Goal: Information Seeking & Learning: Learn about a topic

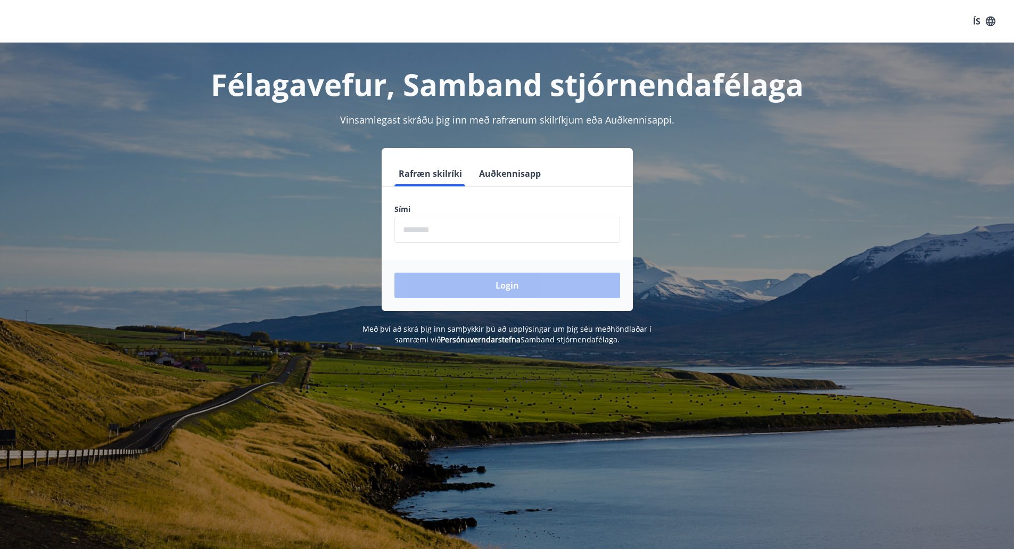
click at [478, 232] on input "phone" at bounding box center [507, 230] width 226 height 26
type input "********"
click at [501, 287] on button "Login" at bounding box center [507, 286] width 226 height 26
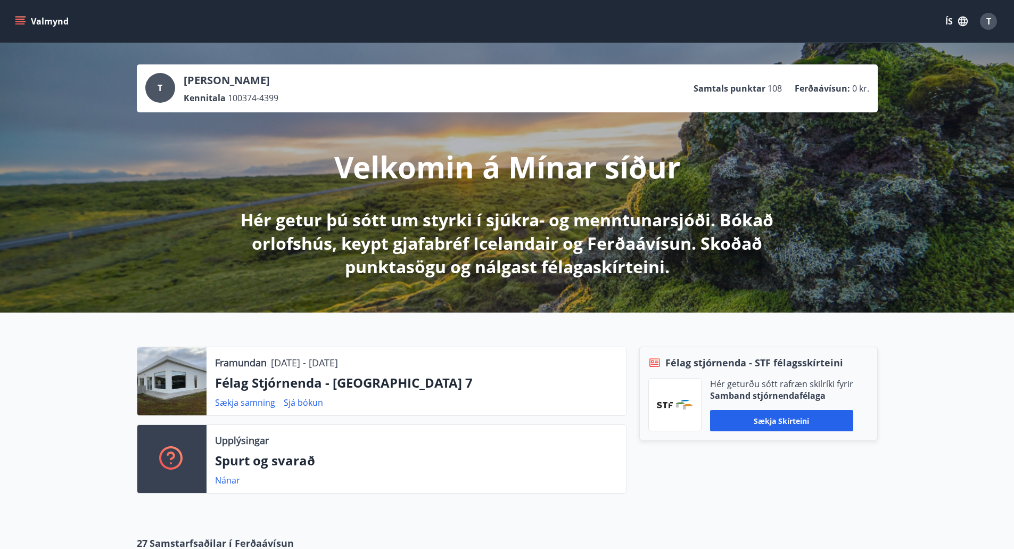
click at [156, 383] on div at bounding box center [171, 381] width 69 height 68
click at [174, 378] on div at bounding box center [171, 381] width 69 height 68
click at [299, 400] on link "Sjá bókun" at bounding box center [303, 403] width 39 height 12
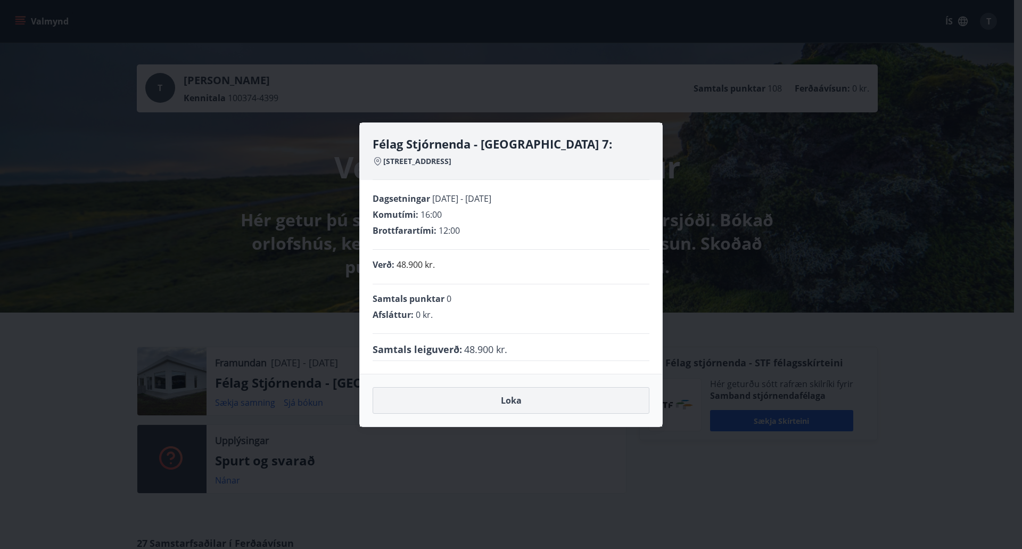
click at [510, 402] on button "Loka" at bounding box center [511, 400] width 277 height 27
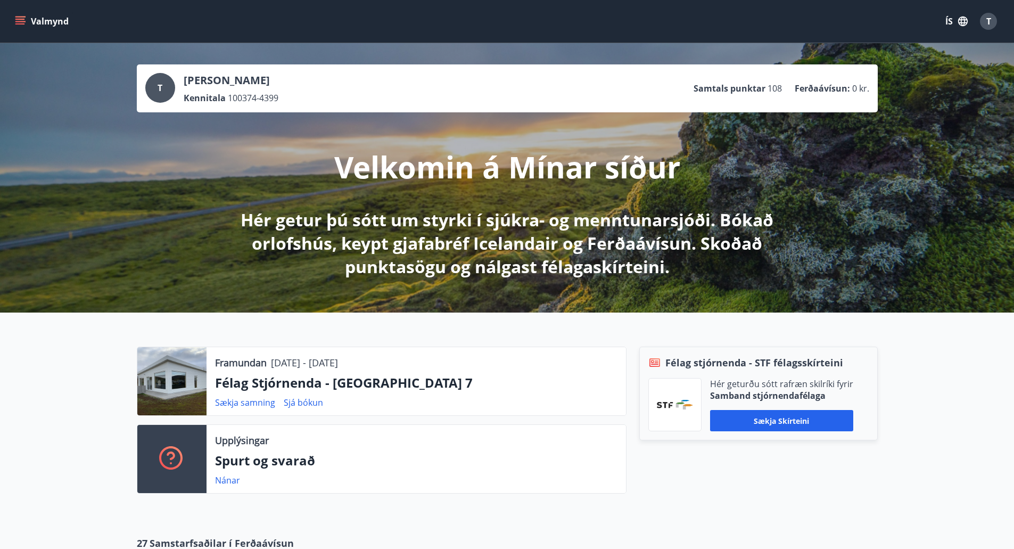
click at [495, 327] on div "Framundan 16.10.2025 - 21.10.2025 Félag Stjórnenda - Hvassaland 7 Sækja samning…" at bounding box center [507, 415] width 1014 height 207
click at [42, 324] on div "Framundan 16.10.2025 - 21.10.2025 Félag Stjórnenda - Hvassaland 7 Sækja samning…" at bounding box center [507, 415] width 1014 height 207
click at [475, 324] on div "Framundan 16.10.2025 - 21.10.2025 Félag Stjórnenda - Hvassaland 7 Sækja samning…" at bounding box center [507, 415] width 1014 height 207
click at [488, 333] on div "Framundan 16.10.2025 - 21.10.2025 Félag Stjórnenda - Hvassaland 7 Sækja samning…" at bounding box center [507, 415] width 1014 height 207
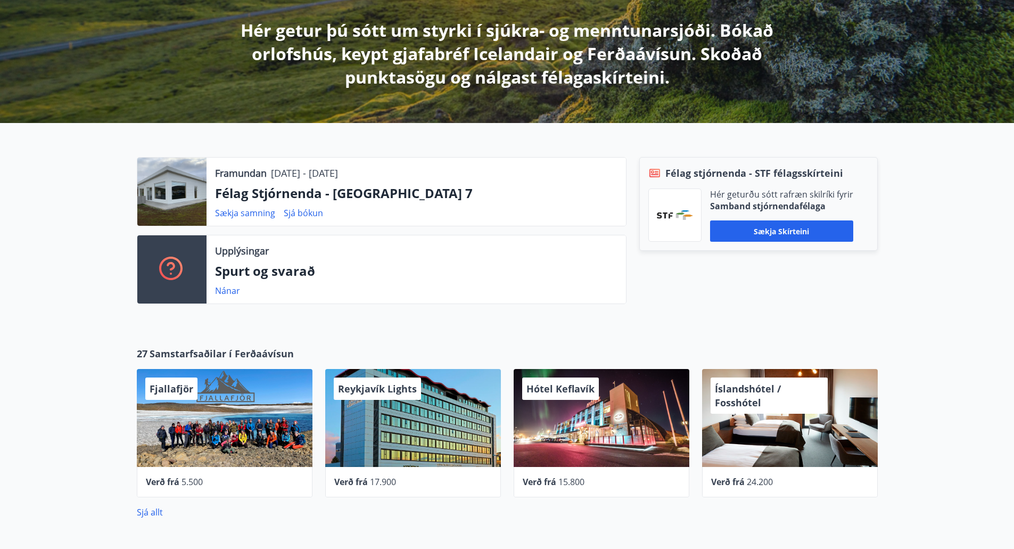
scroll to position [319, 0]
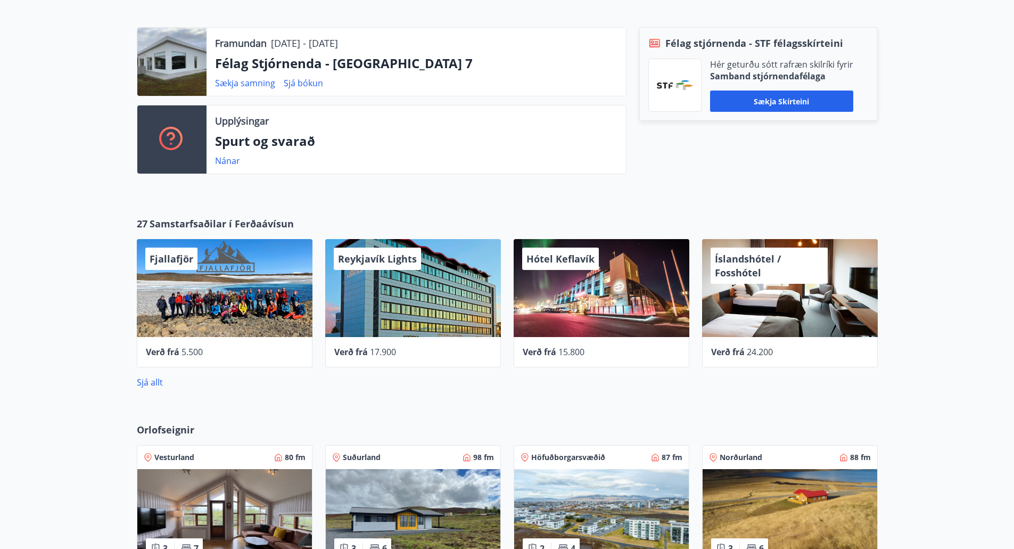
click at [11, 293] on div "27 Samstarfsaðilar í Ferðaávísun Fjallafjör Verð frá 5.500 Reykjavík Lights Ver…" at bounding box center [507, 303] width 1014 height 206
click at [56, 331] on div "27 Samstarfsaðilar í Ferðaávísun Fjallafjör Verð frá 5.500 Reykjavík Lights Ver…" at bounding box center [507, 303] width 1014 height 206
click at [141, 380] on link "Sjá allt" at bounding box center [150, 382] width 26 height 12
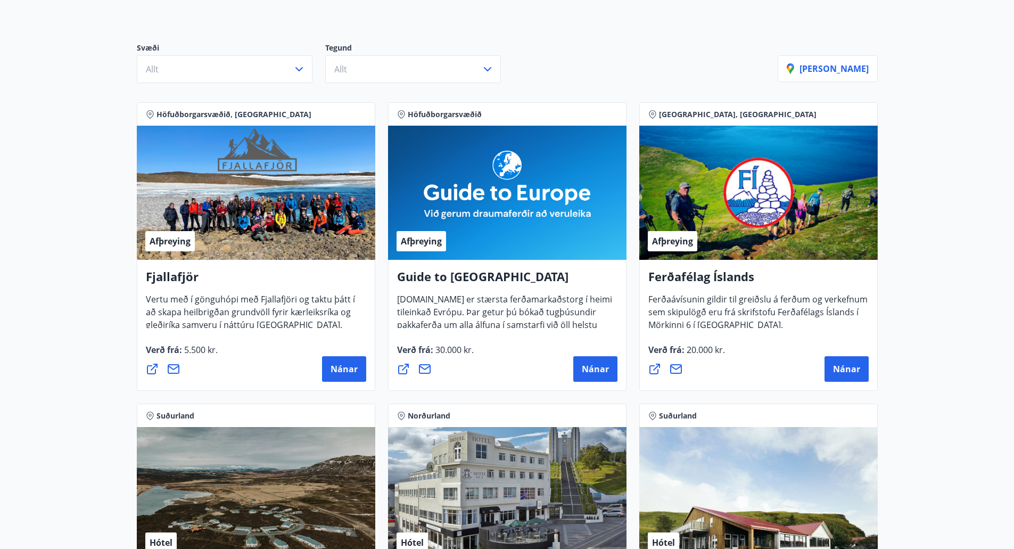
scroll to position [106, 0]
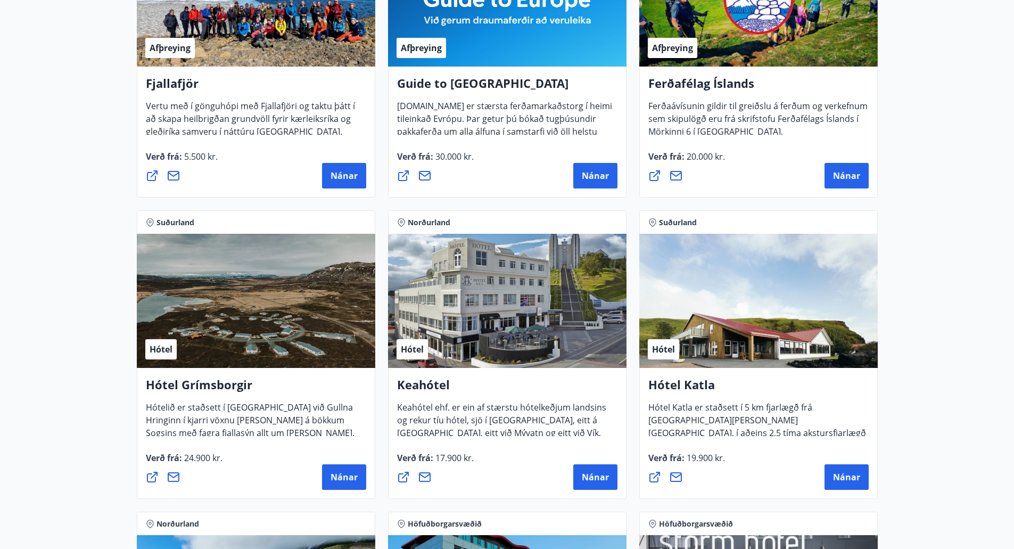
scroll to position [319, 0]
